Goal: Task Accomplishment & Management: Use online tool/utility

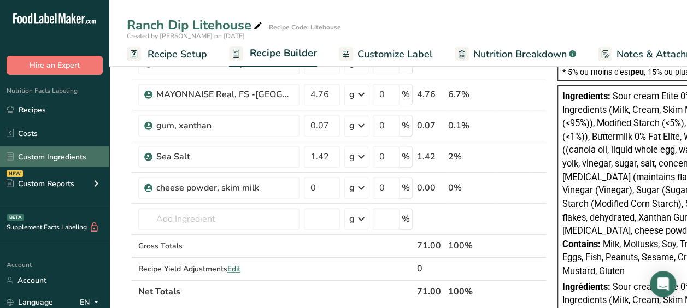
click at [46, 153] on link "Custom Ingredients" at bounding box center [54, 156] width 109 height 21
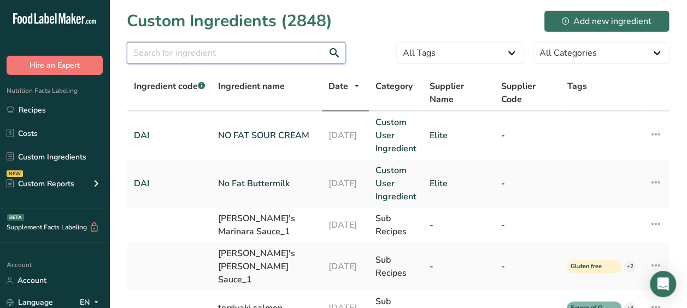
click at [204, 56] on input "text" at bounding box center [236, 53] width 219 height 22
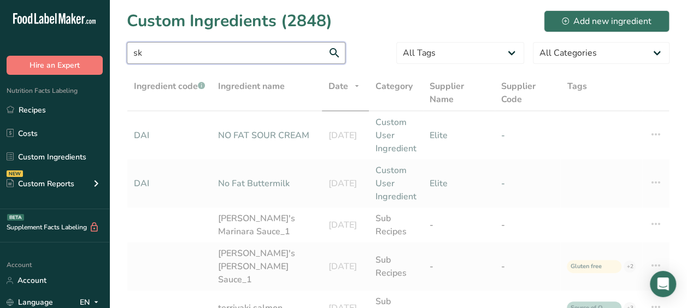
type input "s"
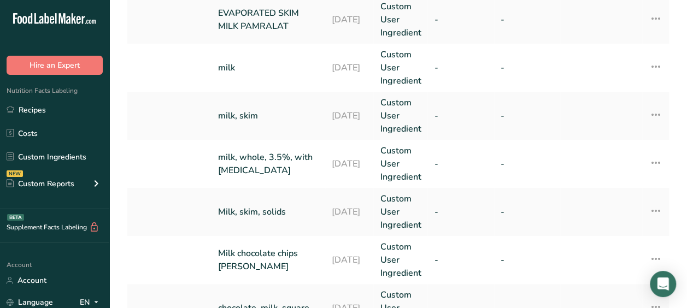
scroll to position [344, 0]
type input "milk"
click at [311, 96] on td "milk, skim" at bounding box center [268, 115] width 114 height 48
click at [325, 126] on td "[DATE]" at bounding box center [349, 115] width 49 height 48
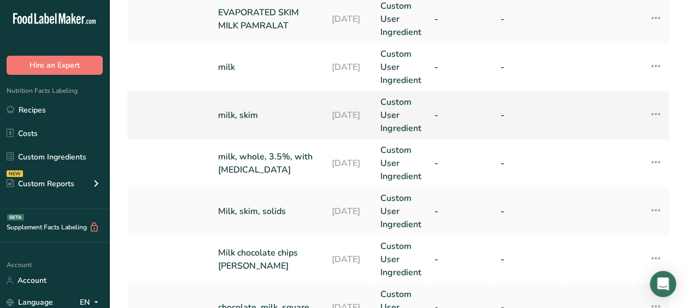
click at [325, 126] on td "[DATE]" at bounding box center [349, 115] width 49 height 48
drag, startPoint x: 319, startPoint y: 126, endPoint x: 263, endPoint y: 110, distance: 57.8
click at [263, 110] on link "milk, skim" at bounding box center [268, 115] width 101 height 13
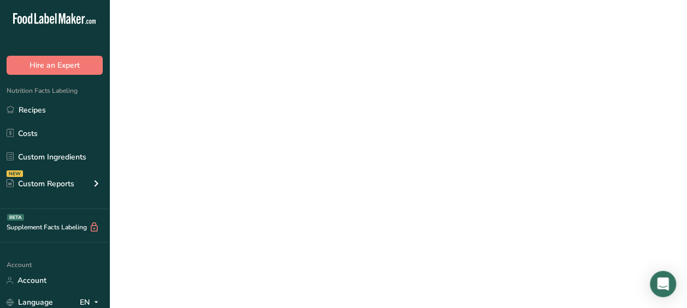
click at [263, 110] on link "milk, skim" at bounding box center [268, 115] width 101 height 13
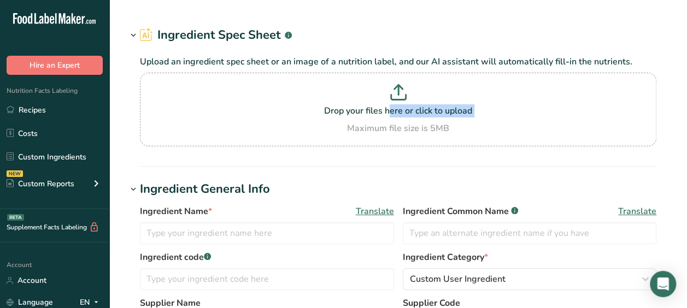
click at [263, 110] on p "Drop your files here or click to upload" at bounding box center [398, 110] width 511 height 13
click at [263, 110] on input "Drop your files here or click to upload Maximum file size is 5MB" at bounding box center [398, 110] width 516 height 74
type input "milk, skim"
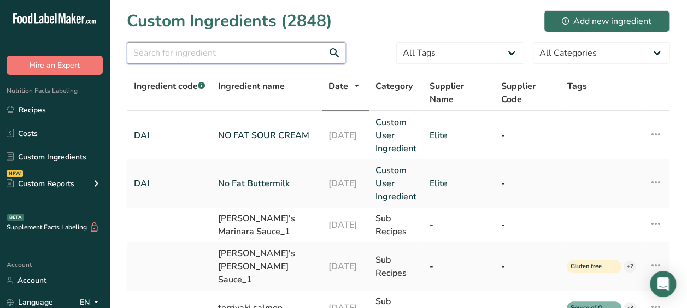
click at [193, 48] on input "text" at bounding box center [236, 53] width 219 height 22
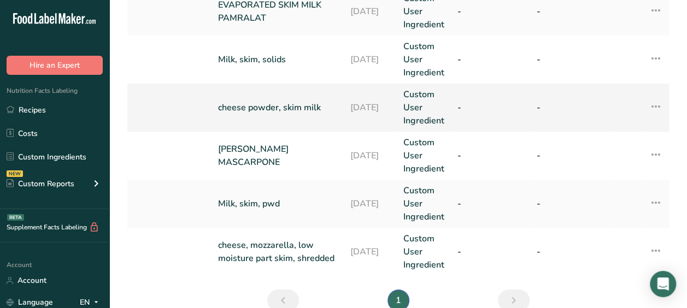
scroll to position [164, 0]
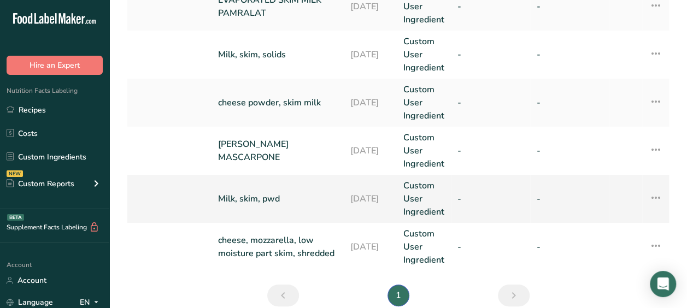
type input "skim"
click at [286, 197] on link "Milk, skim, pwd" at bounding box center [277, 198] width 119 height 13
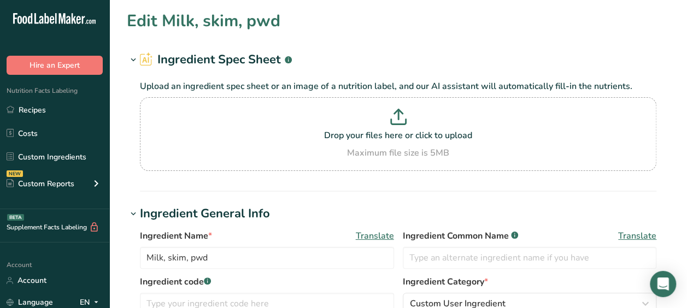
scroll to position [42, 0]
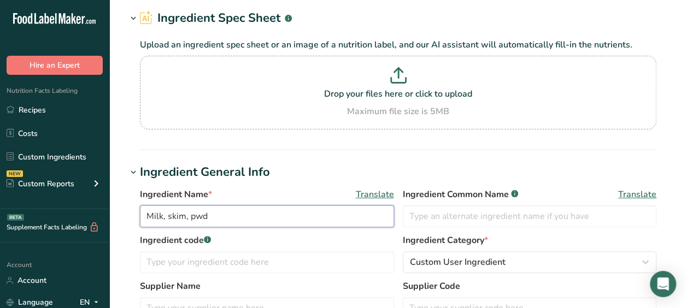
drag, startPoint x: 209, startPoint y: 214, endPoint x: 90, endPoint y: 210, distance: 119.8
type input "Skim Milk Powder"
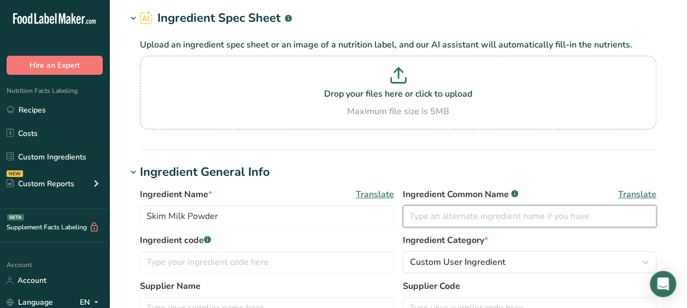
click at [455, 221] on input "text" at bounding box center [530, 216] width 254 height 22
paste input "DAI312"
type input "DAI312"
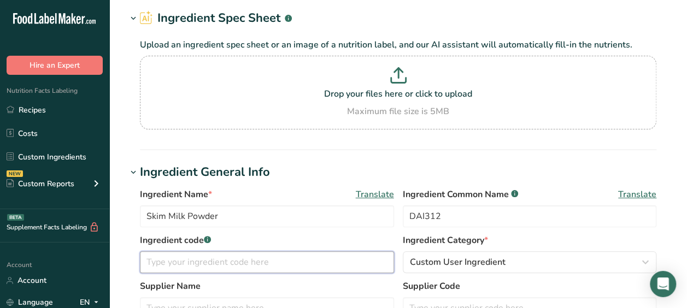
click at [303, 260] on input "text" at bounding box center [267, 262] width 254 height 22
paste input "DAI312"
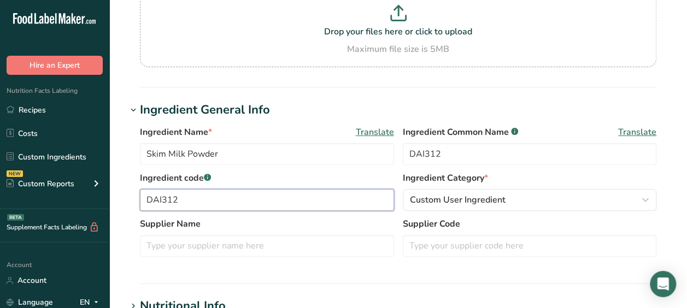
scroll to position [104, 0]
type input "DAI312"
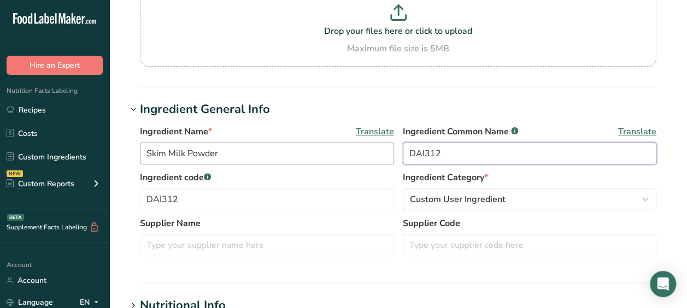
drag, startPoint x: 445, startPoint y: 149, endPoint x: 364, endPoint y: 148, distance: 80.9
click at [364, 148] on div "Ingredient Name * Translate Skim Milk Powder Ingredient Common Name .a-a{fill:#…" at bounding box center [398, 148] width 516 height 46
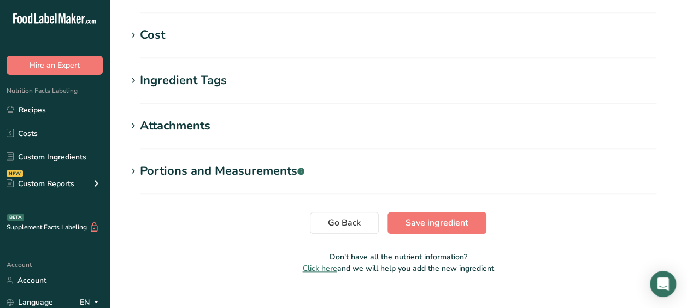
scroll to position [529, 0]
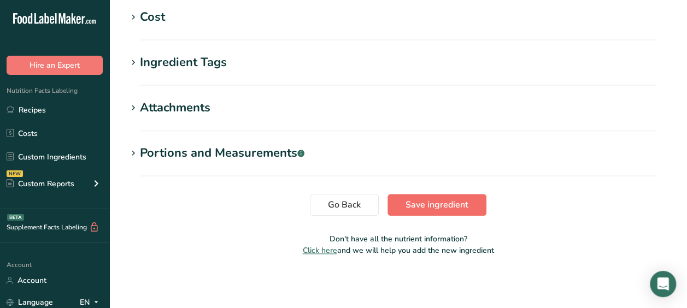
type input "Skim milk Powder"
click at [419, 204] on span "Save ingredient" at bounding box center [436, 204] width 63 height 13
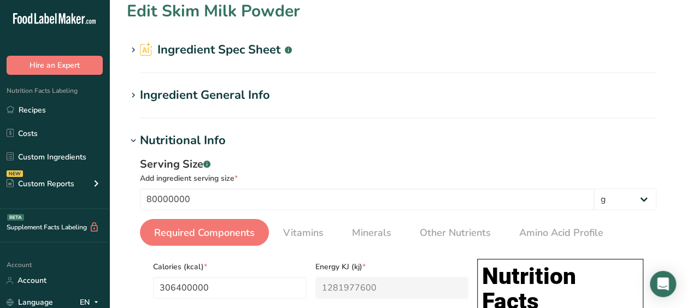
scroll to position [0, 0]
